Goal: Information Seeking & Learning: Learn about a topic

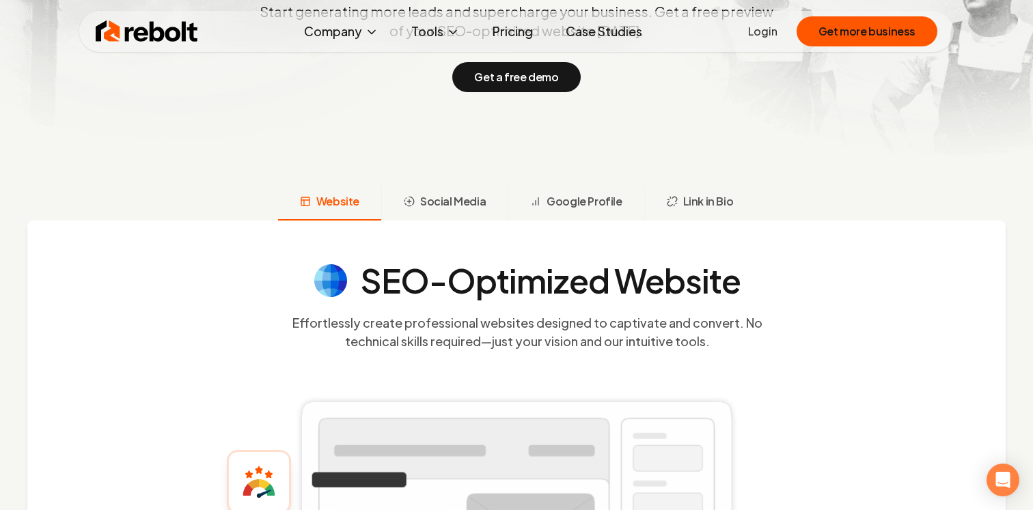
scroll to position [397, 0]
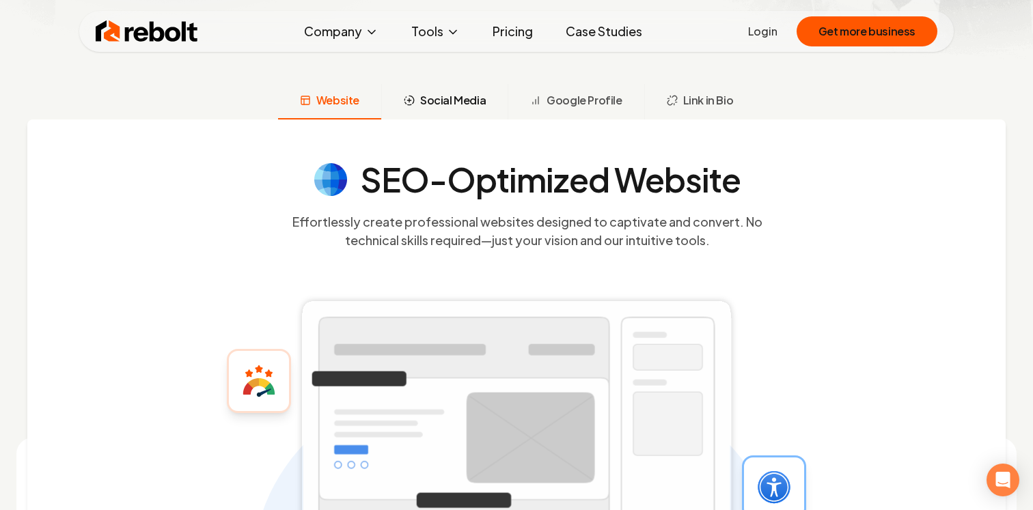
click at [461, 107] on span "Social Media" at bounding box center [453, 100] width 66 height 16
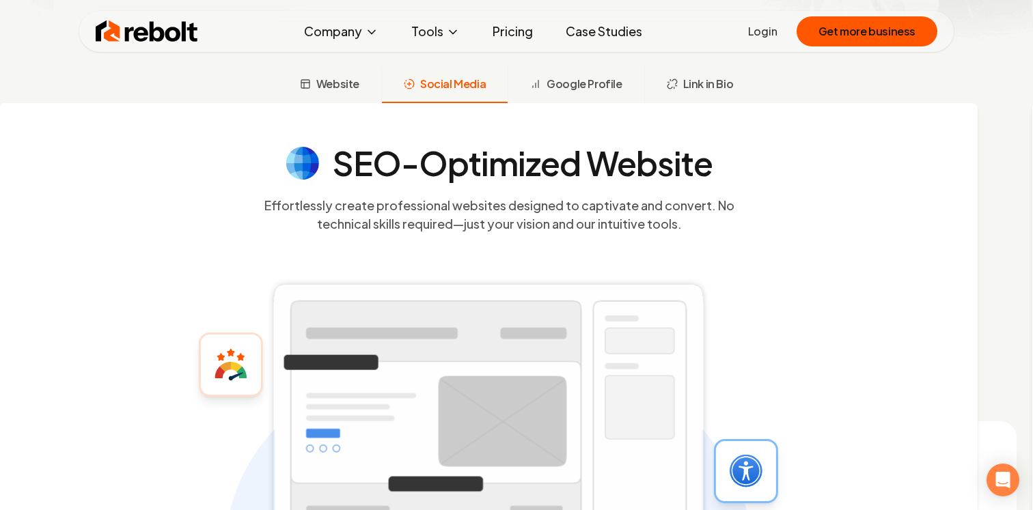
scroll to position [414, 0]
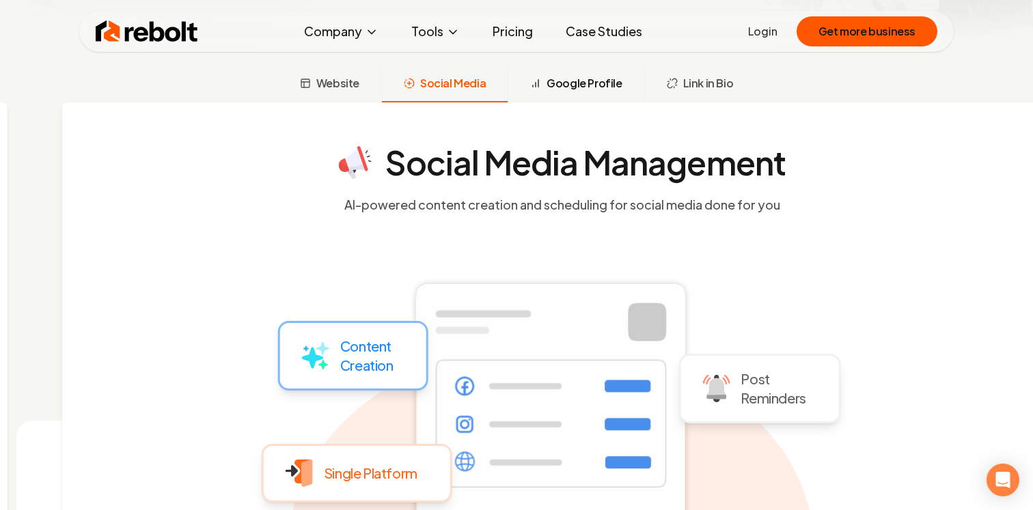
click at [576, 100] on button "Google Profile" at bounding box center [576, 85] width 136 height 36
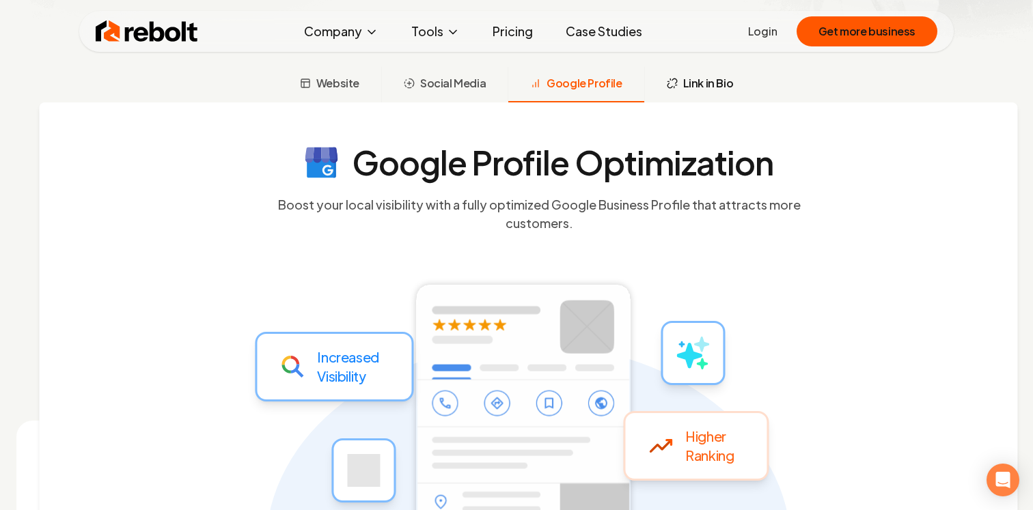
click at [683, 88] on span "Link in Bio" at bounding box center [708, 83] width 51 height 16
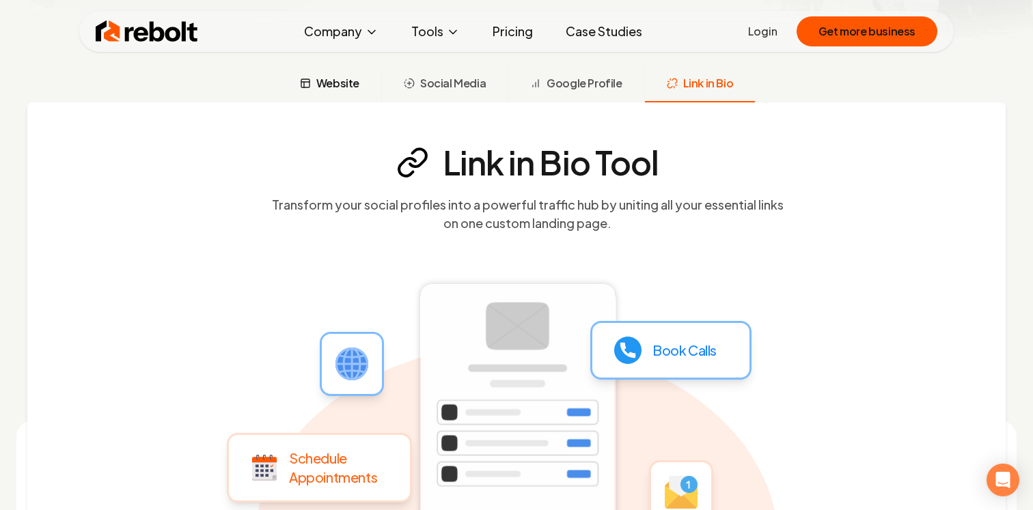
click at [346, 78] on span "Website" at bounding box center [337, 83] width 43 height 16
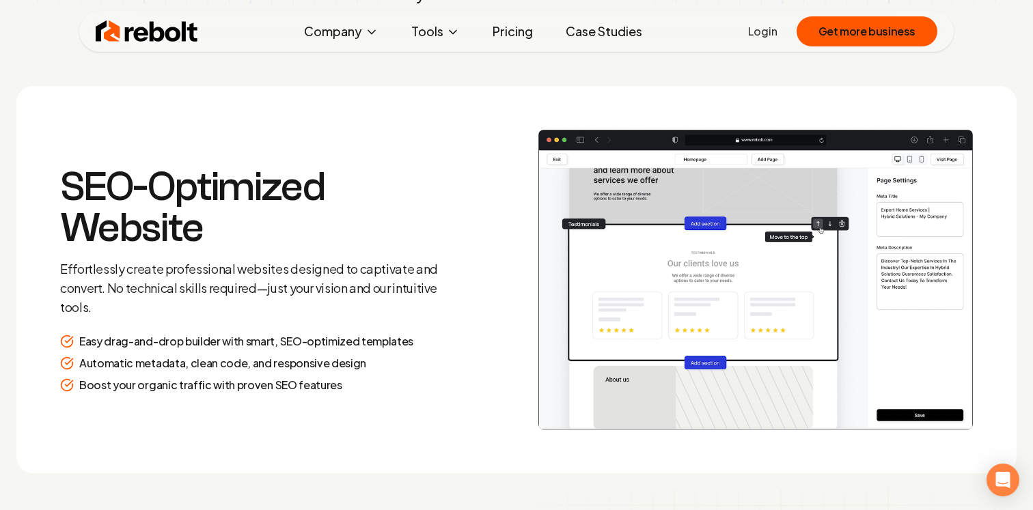
scroll to position [1799, 0]
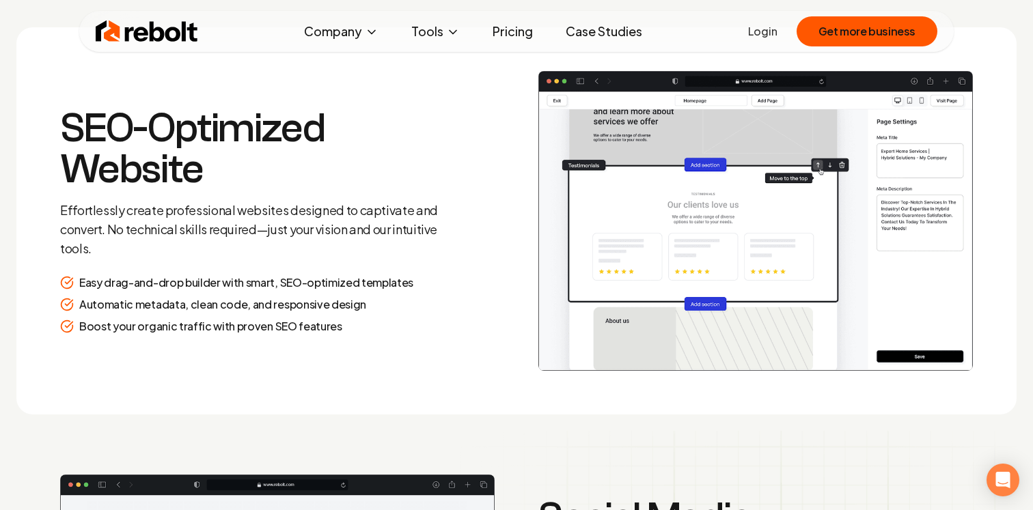
click at [348, 283] on p "Easy drag-and-drop builder with smart, SEO-optimized templates" at bounding box center [246, 283] width 334 height 16
click at [325, 304] on p "Automatic metadata, clean code, and responsive design" at bounding box center [222, 304] width 287 height 16
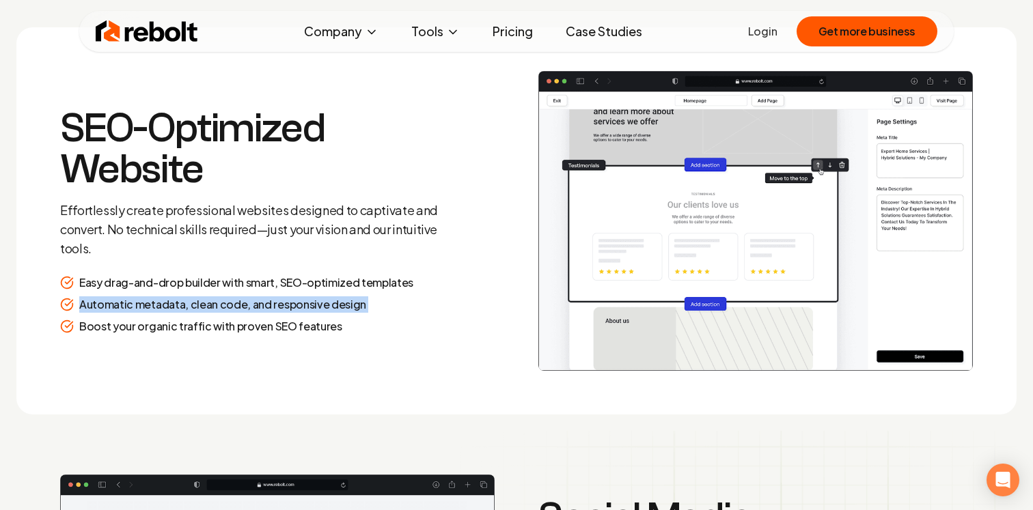
click at [325, 304] on p "Automatic metadata, clean code, and responsive design" at bounding box center [222, 304] width 287 height 16
click at [293, 322] on p "Boost your organic traffic with proven SEO features" at bounding box center [210, 326] width 263 height 16
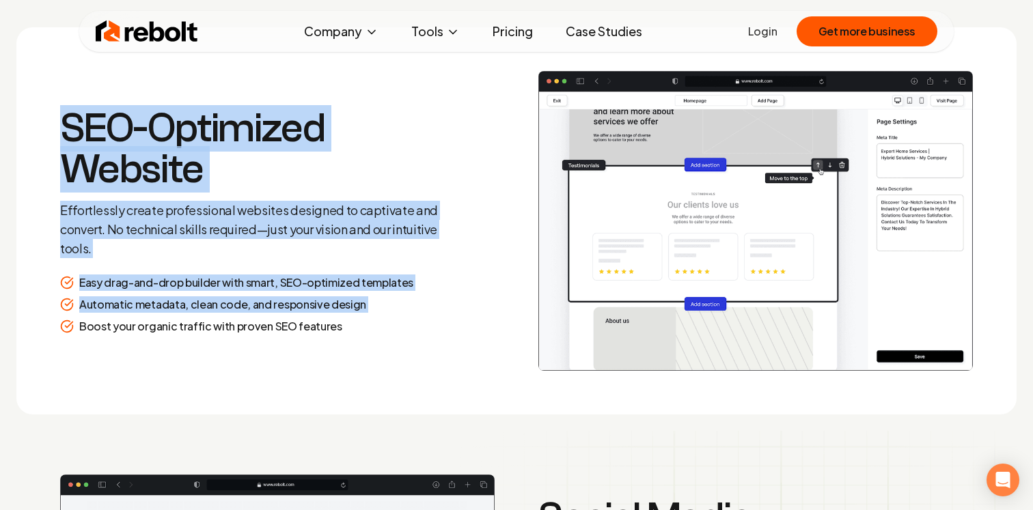
click at [293, 322] on p "Boost your organic traffic with proven SEO features" at bounding box center [210, 326] width 263 height 16
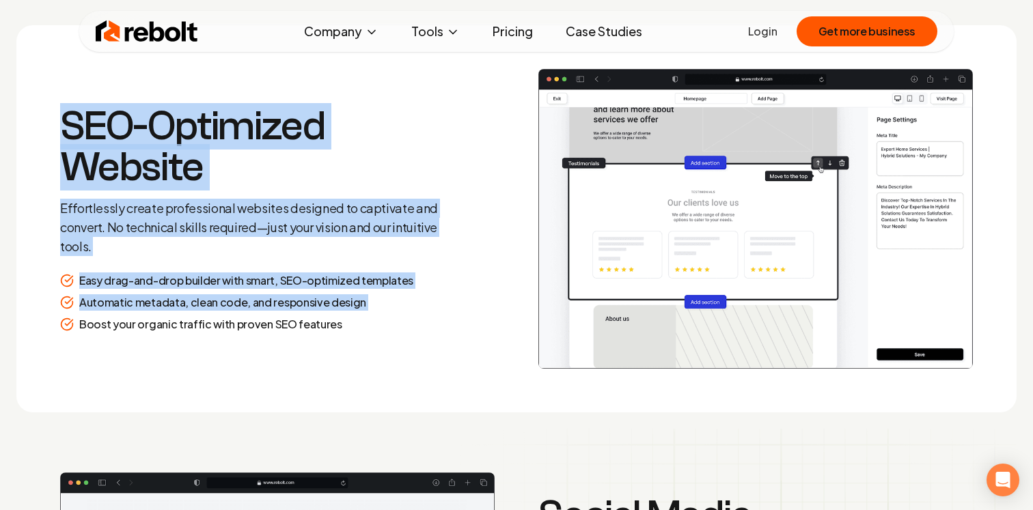
scroll to position [1509, 0]
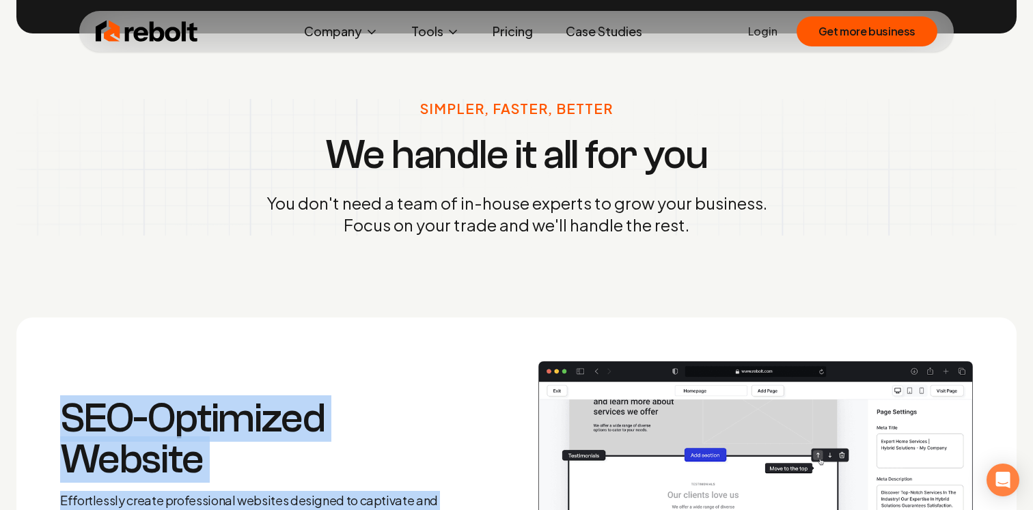
click at [505, 36] on link "Pricing" at bounding box center [513, 31] width 62 height 27
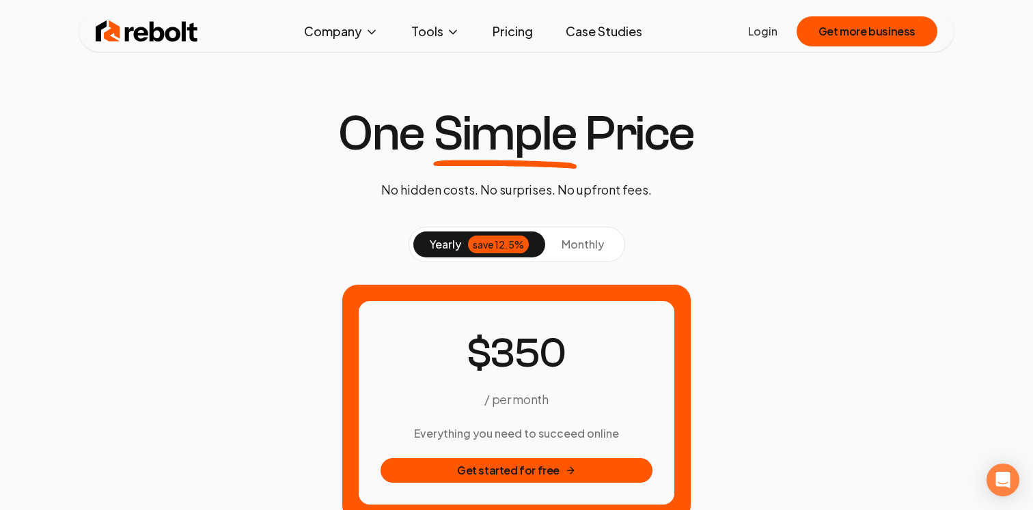
scroll to position [40, 0]
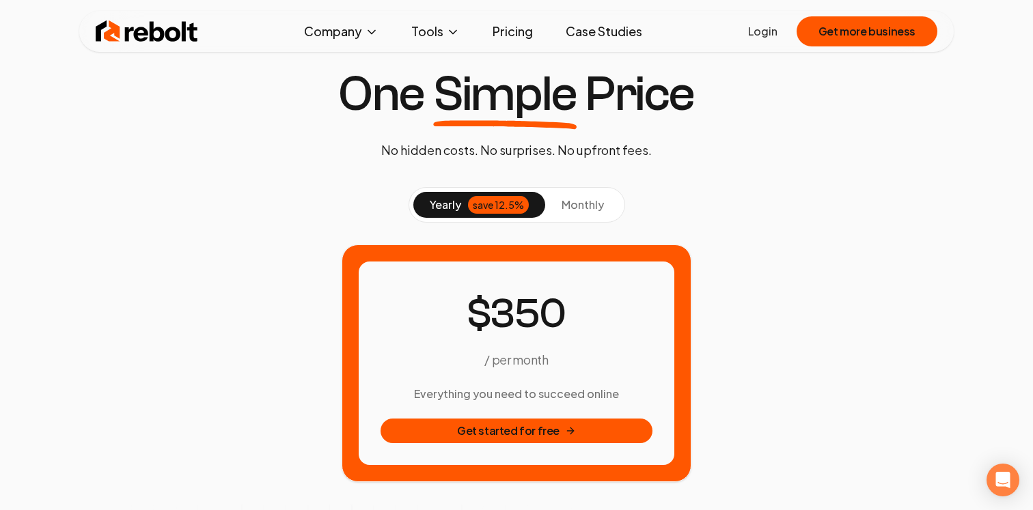
click at [579, 205] on span "monthly" at bounding box center [583, 204] width 42 height 14
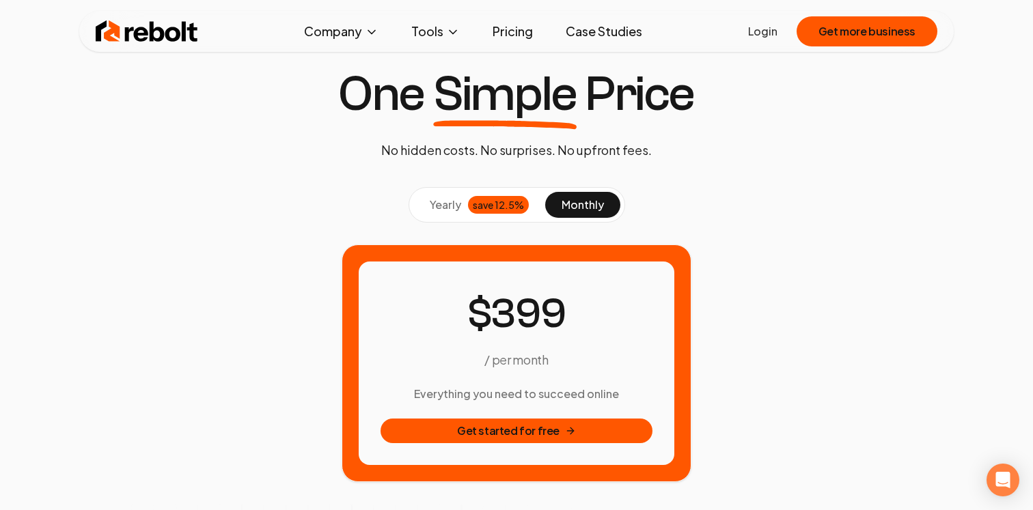
click at [157, 36] on img at bounding box center [147, 31] width 102 height 27
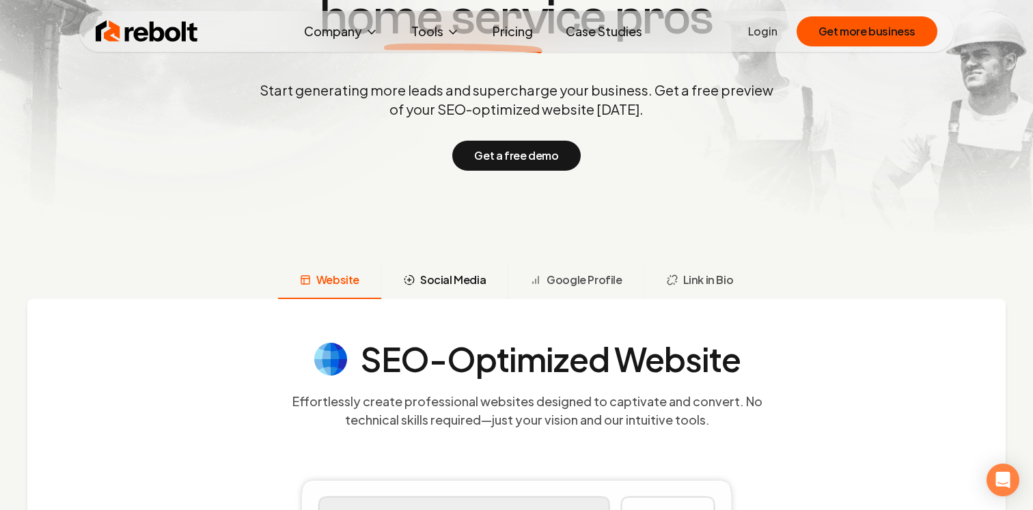
click at [424, 278] on span "Social Media" at bounding box center [453, 280] width 66 height 16
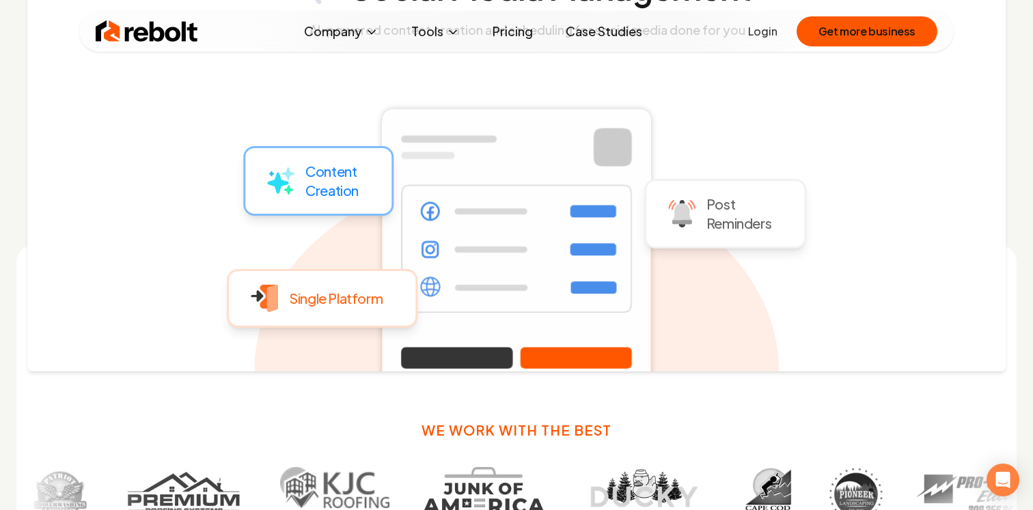
scroll to position [587, 0]
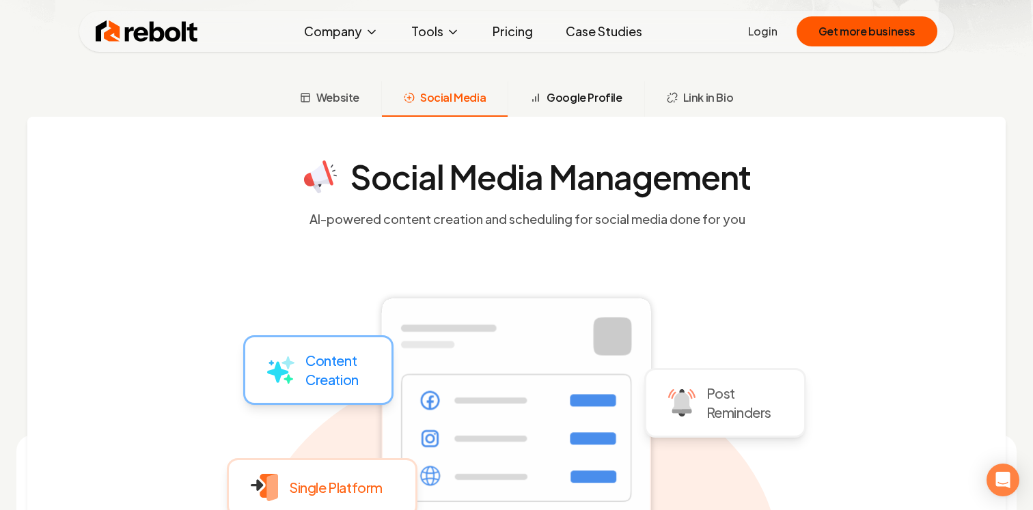
click at [577, 94] on span "Google Profile" at bounding box center [583, 97] width 75 height 16
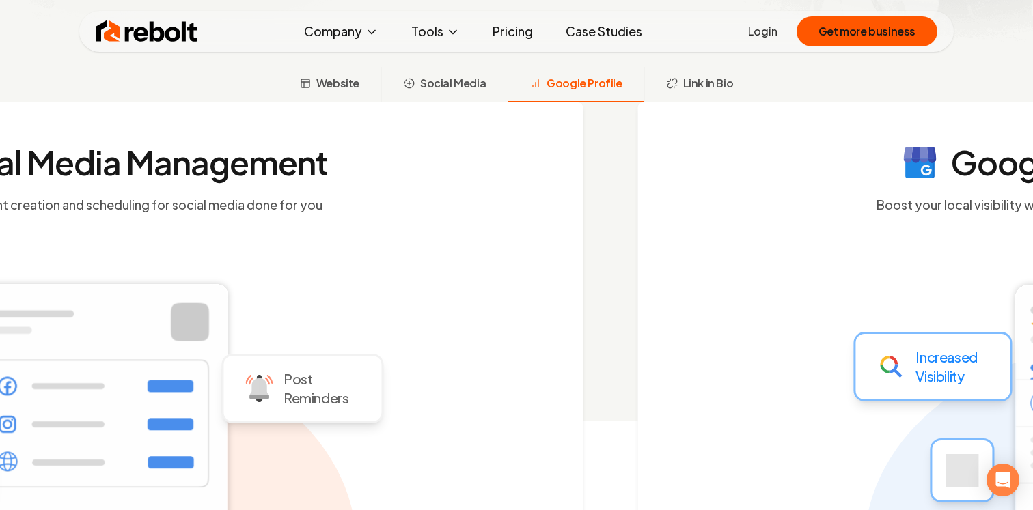
scroll to position [414, 0]
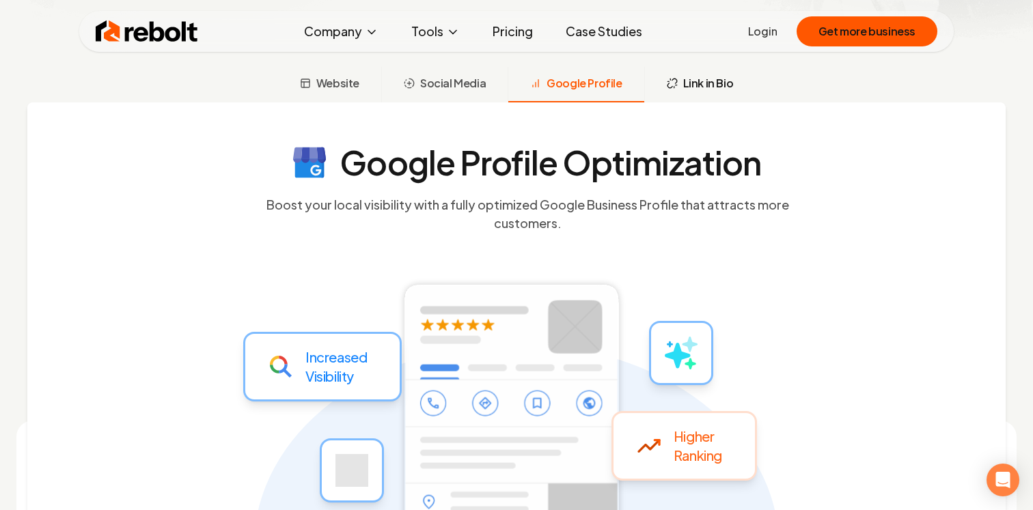
click at [697, 100] on button "Link in Bio" at bounding box center [699, 85] width 111 height 36
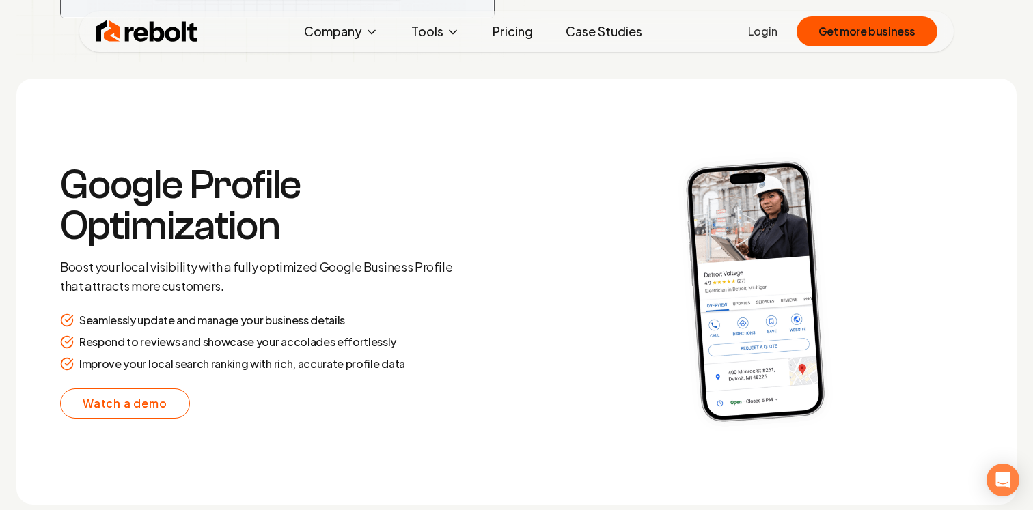
scroll to position [2141, 0]
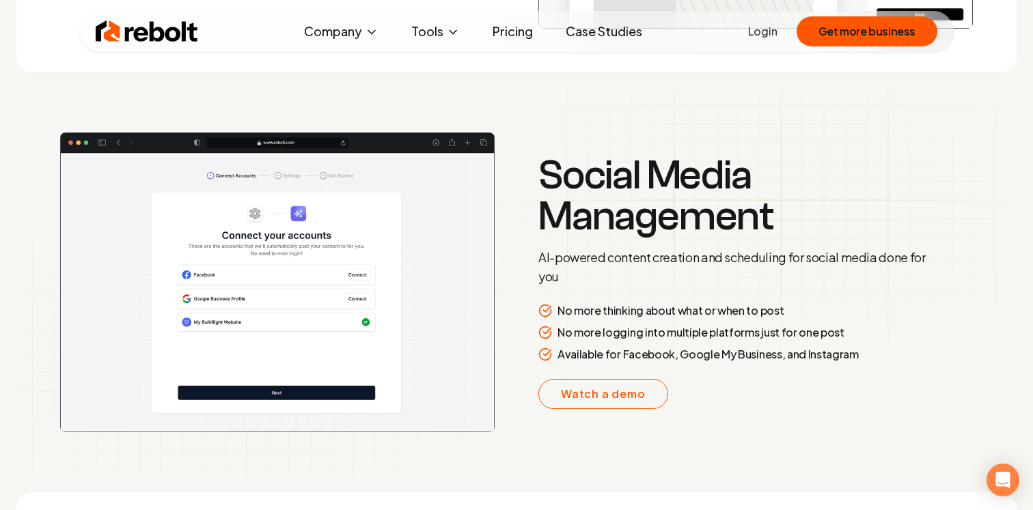
click at [503, 40] on link "Pricing" at bounding box center [513, 31] width 62 height 27
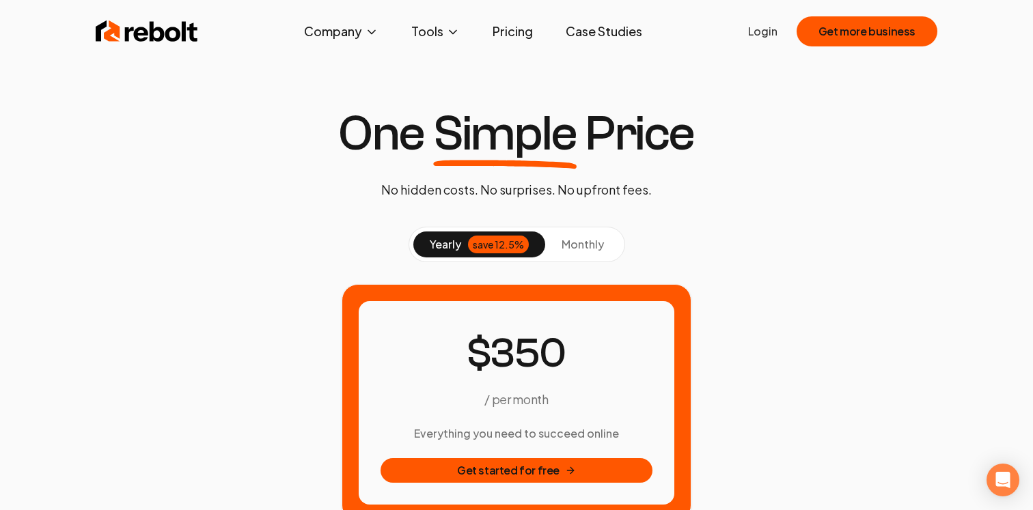
click at [599, 251] on button "monthly" at bounding box center [582, 245] width 75 height 26
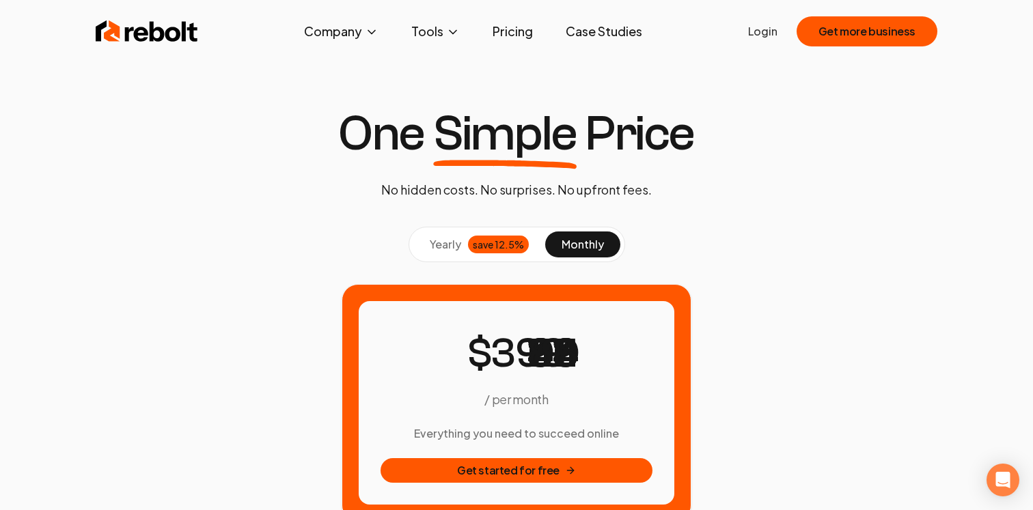
click at [469, 253] on button "yearly save 12.5%" at bounding box center [479, 245] width 132 height 26
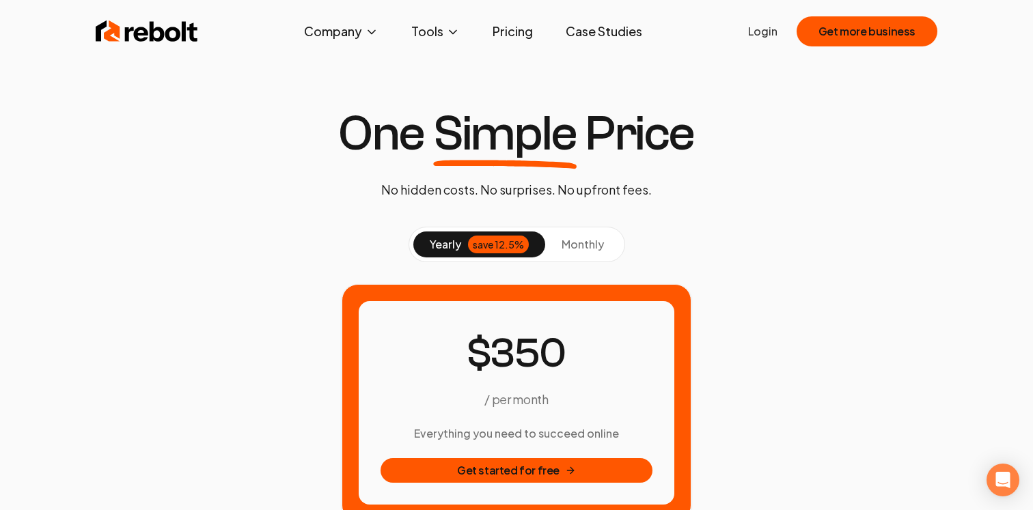
click at [185, 42] on img at bounding box center [147, 31] width 102 height 27
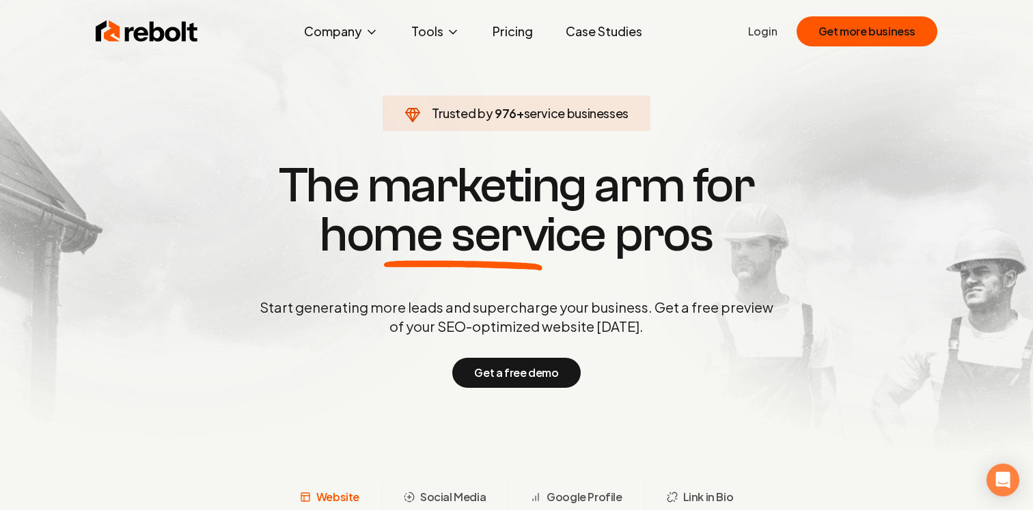
scroll to position [128, 0]
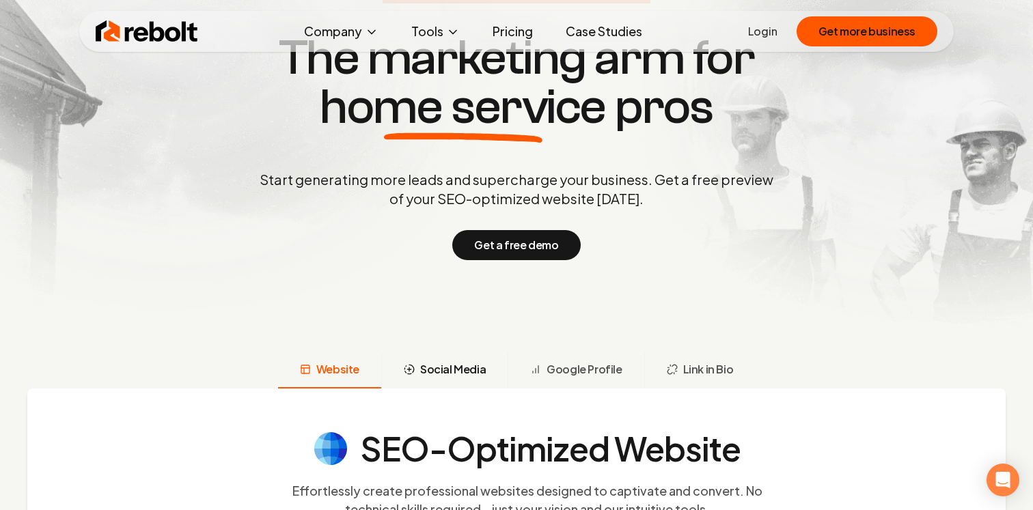
click at [469, 379] on button "Social Media" at bounding box center [444, 371] width 126 height 36
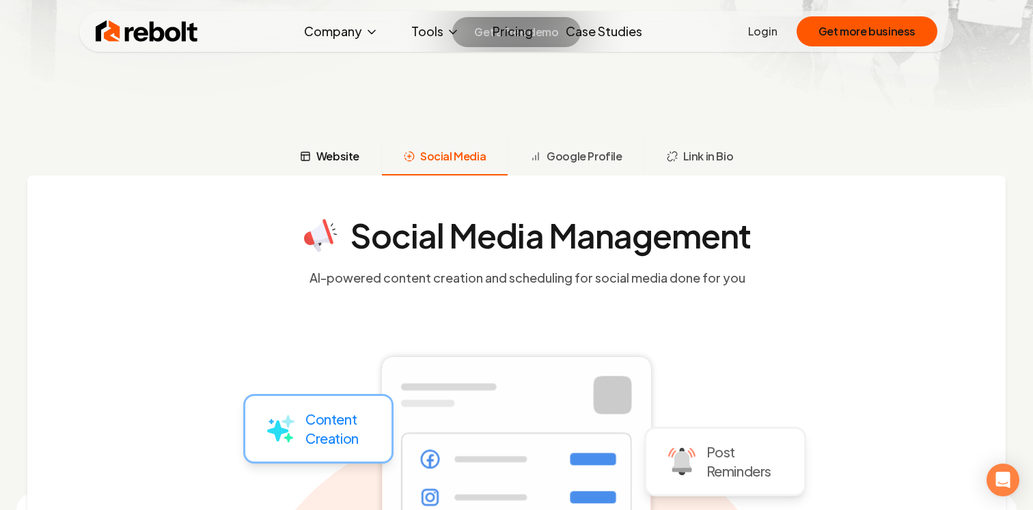
click at [354, 165] on button "Website" at bounding box center [329, 158] width 103 height 36
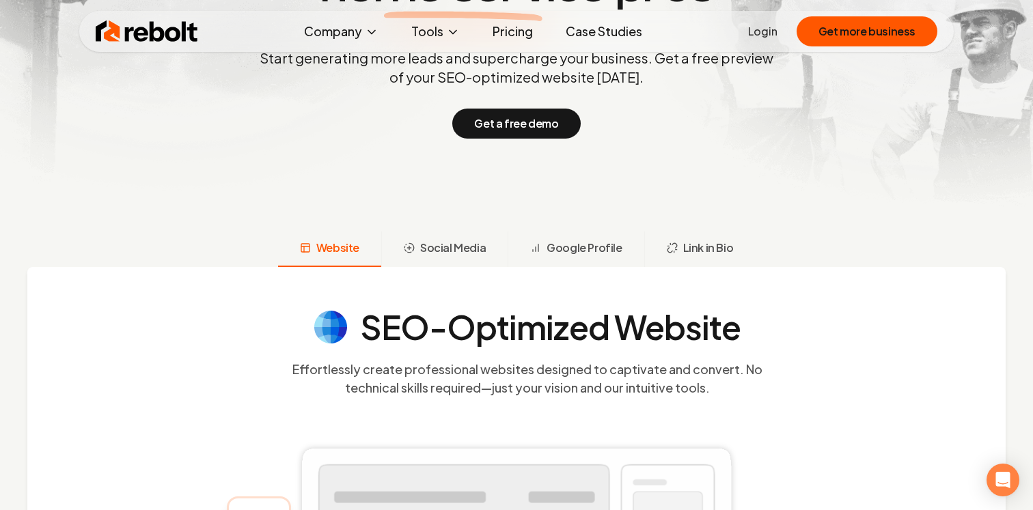
scroll to position [0, 0]
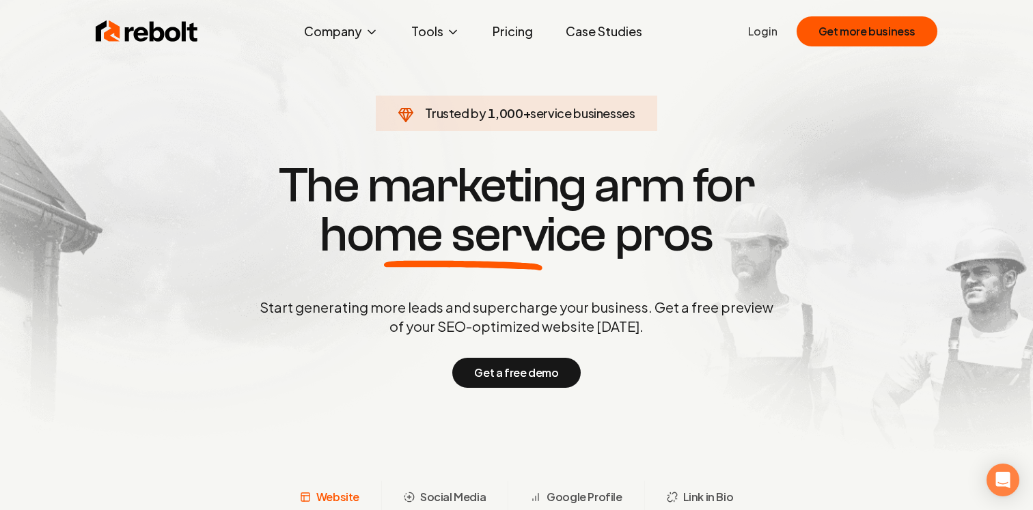
drag, startPoint x: 516, startPoint y: 321, endPoint x: 234, endPoint y: 1, distance: 426.9
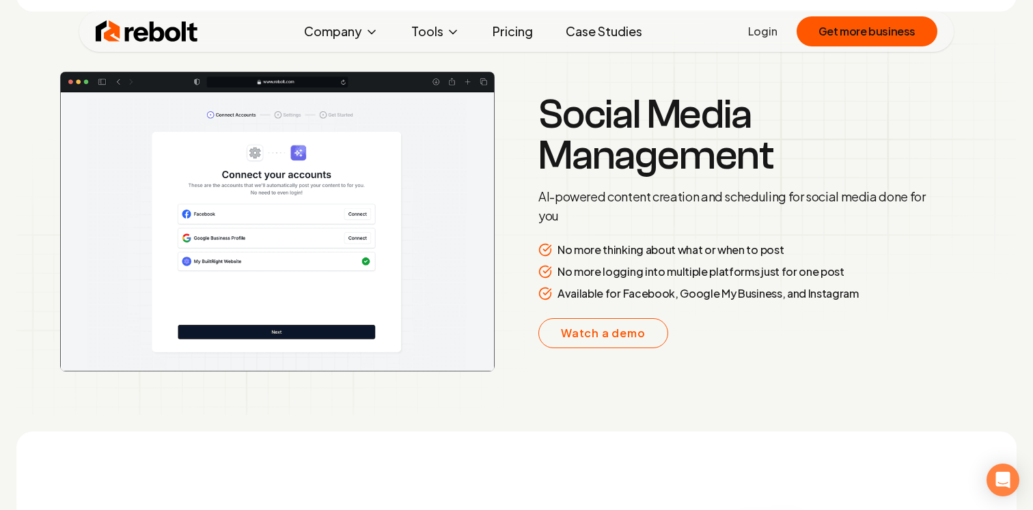
scroll to position [2193, 0]
